Goal: Information Seeking & Learning: Learn about a topic

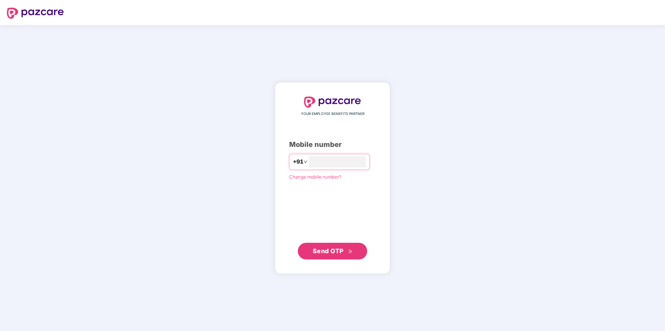
type input "**********"
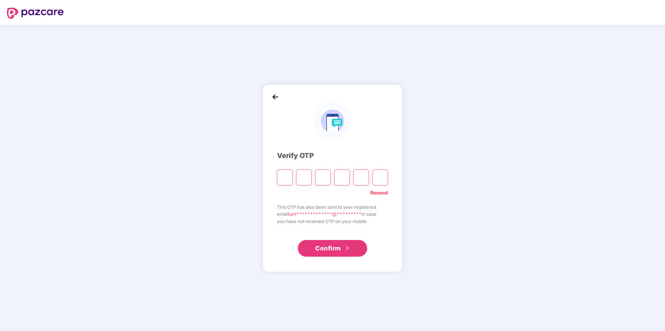
type input "*"
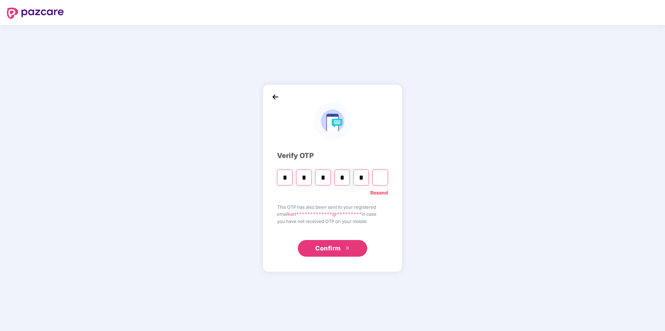
type input "*"
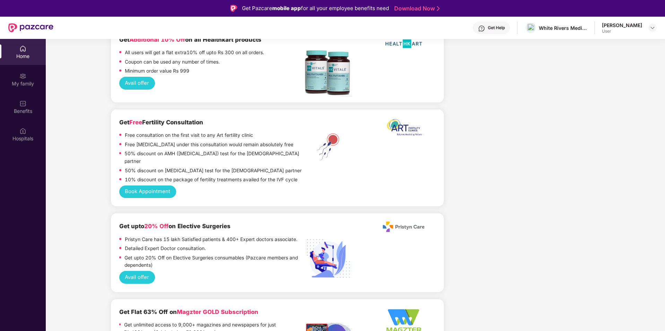
scroll to position [1197, 0]
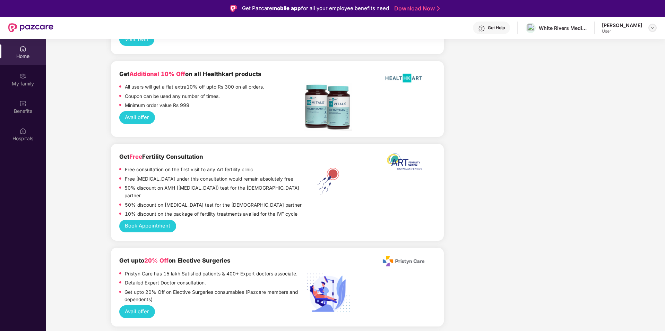
click at [652, 29] on img at bounding box center [653, 28] width 6 height 6
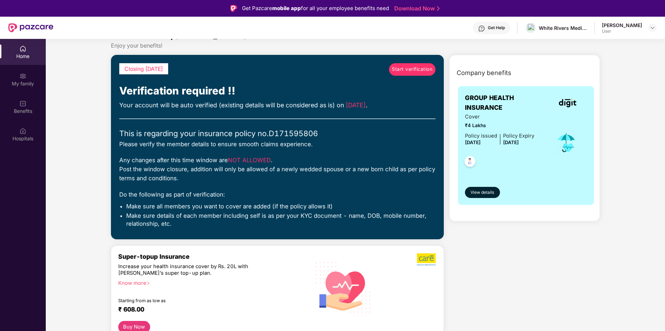
scroll to position [0, 0]
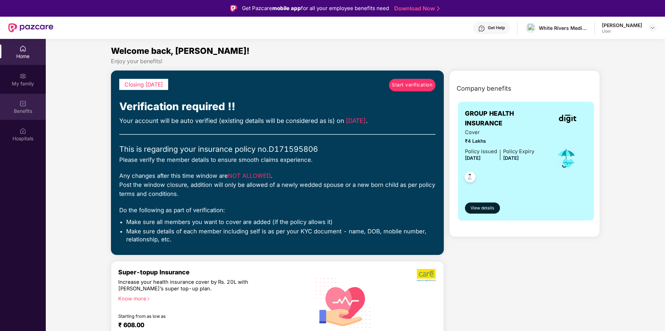
click at [23, 106] on img at bounding box center [22, 103] width 7 height 7
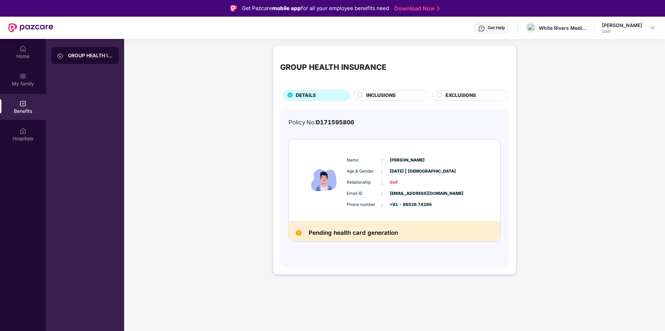
click at [381, 92] on span "INCLUSIONS" at bounding box center [380, 96] width 29 height 8
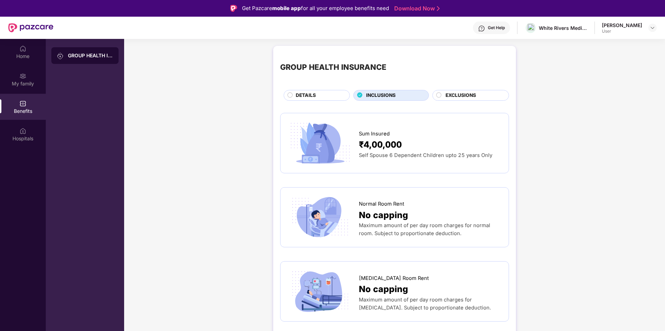
scroll to position [35, 0]
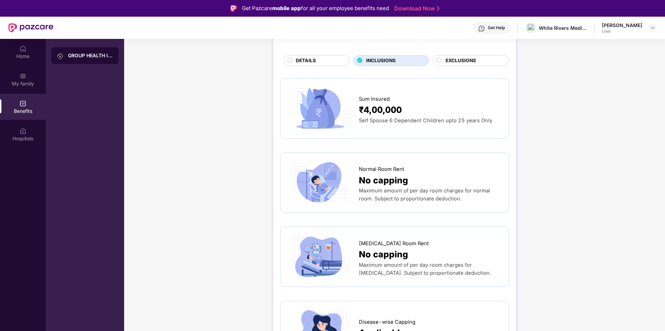
click at [441, 58] on icon at bounding box center [439, 61] width 6 height 6
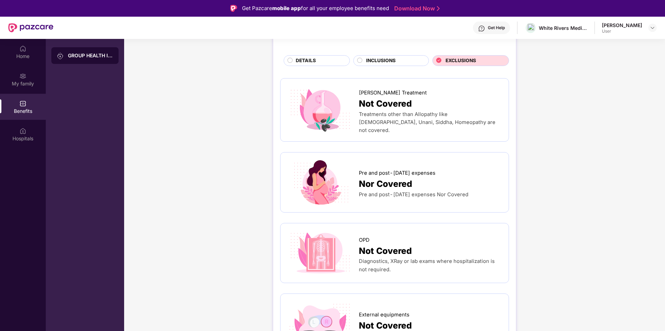
click at [300, 64] on span "DETAILS" at bounding box center [306, 61] width 20 height 8
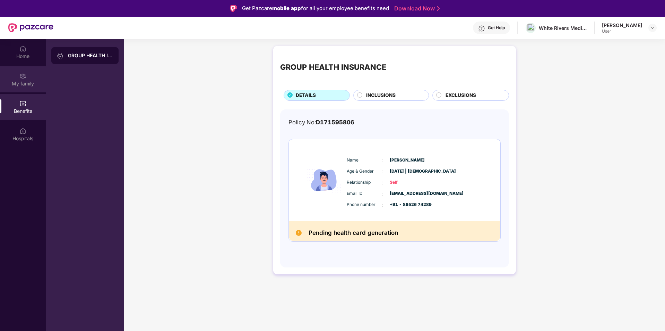
click at [24, 86] on div "My family" at bounding box center [23, 83] width 46 height 7
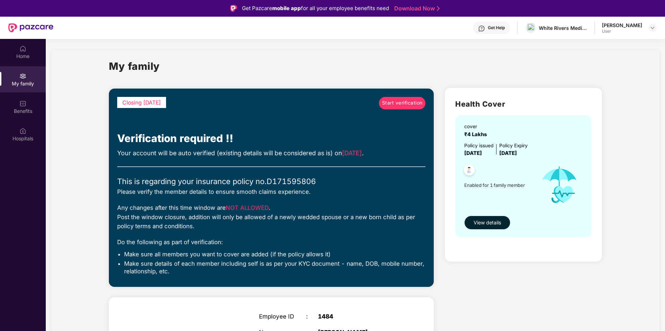
click at [482, 225] on span "View details" at bounding box center [487, 223] width 27 height 8
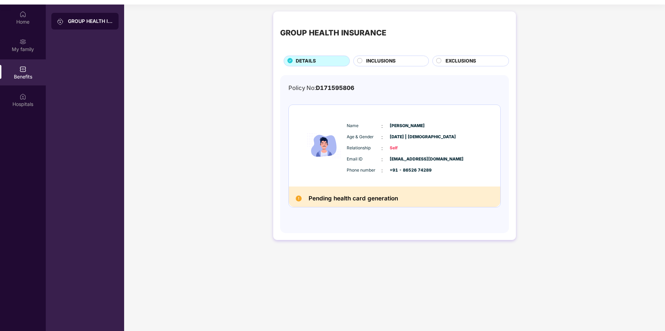
scroll to position [35, 0]
click at [343, 198] on h2 "Pending health card generation" at bounding box center [353, 198] width 89 height 10
click at [301, 198] on img at bounding box center [299, 198] width 6 height 6
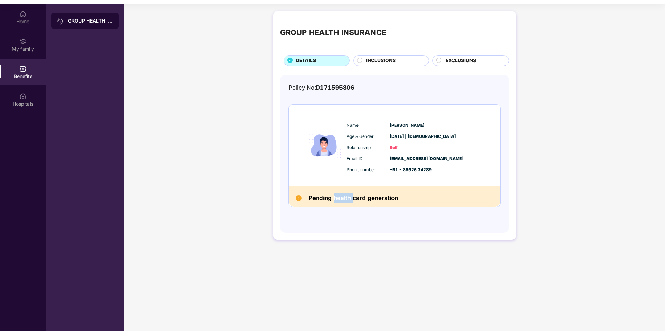
click at [299, 198] on img at bounding box center [299, 198] width 6 height 6
click at [24, 93] on img at bounding box center [22, 96] width 7 height 7
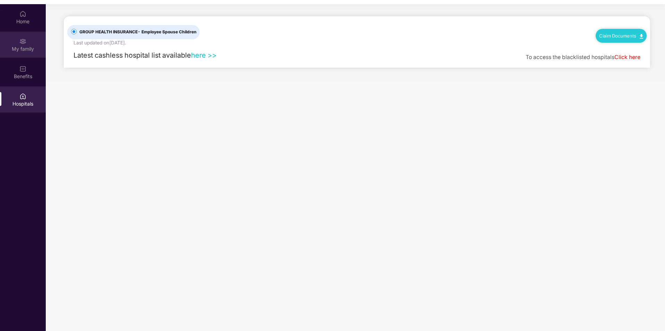
click at [29, 44] on div "My family" at bounding box center [23, 45] width 46 height 26
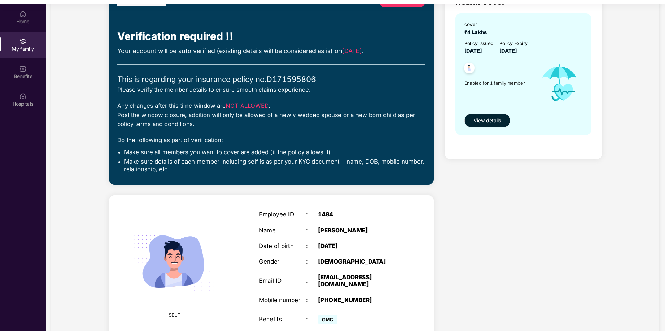
scroll to position [102, 0]
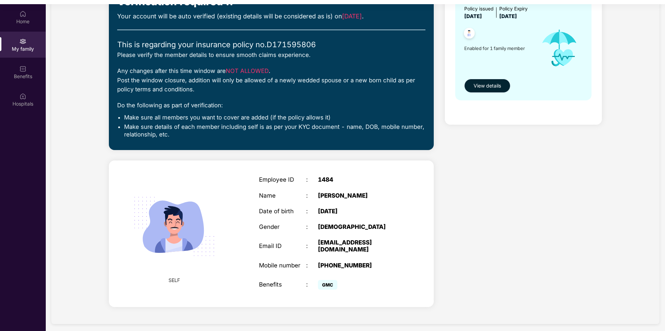
click at [493, 84] on span "View details" at bounding box center [487, 86] width 27 height 8
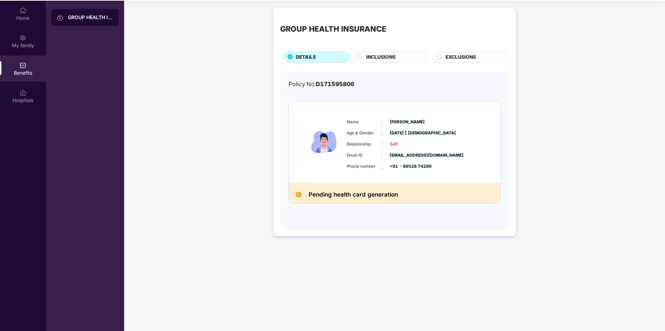
scroll to position [39, 0]
click at [24, 19] on div "Home" at bounding box center [23, 17] width 46 height 7
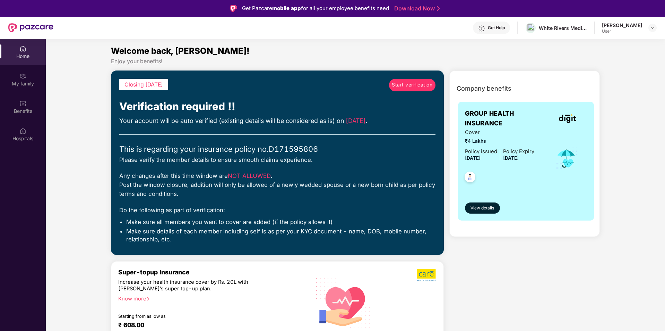
click at [411, 84] on span "Start verification" at bounding box center [412, 85] width 41 height 8
